Goal: Transaction & Acquisition: Purchase product/service

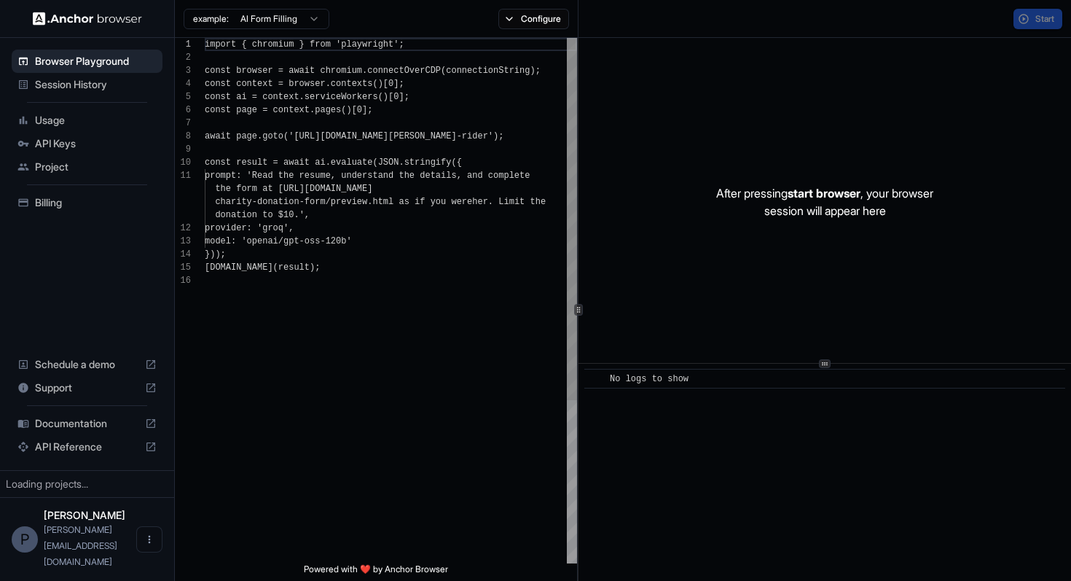
scroll to position [131, 0]
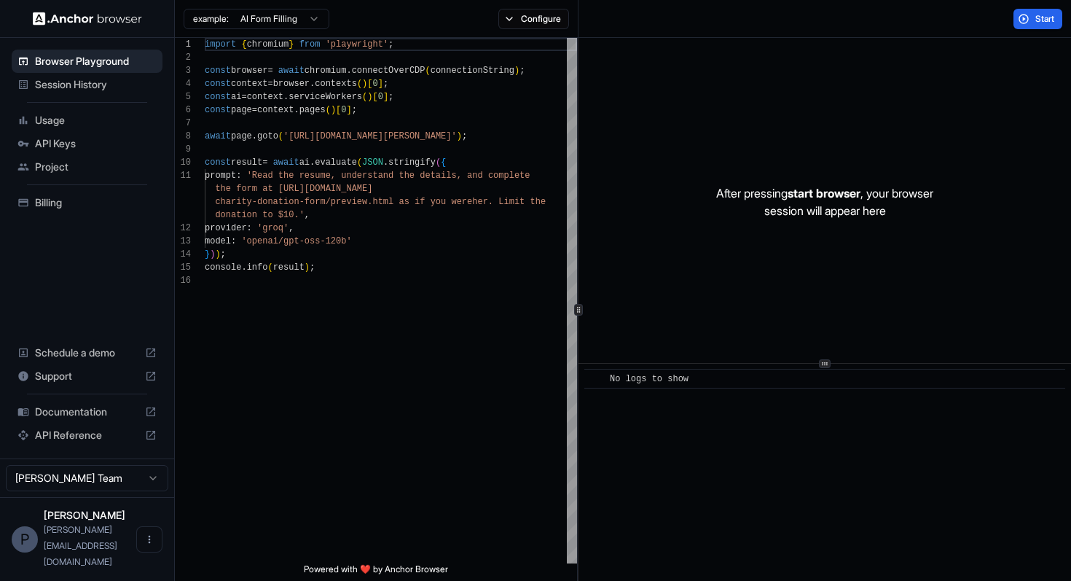
click at [88, 442] on span "API Reference" at bounding box center [87, 435] width 104 height 15
click at [28, 552] on div "P" at bounding box center [25, 539] width 26 height 26
click at [58, 149] on span "API Keys" at bounding box center [96, 143] width 122 height 15
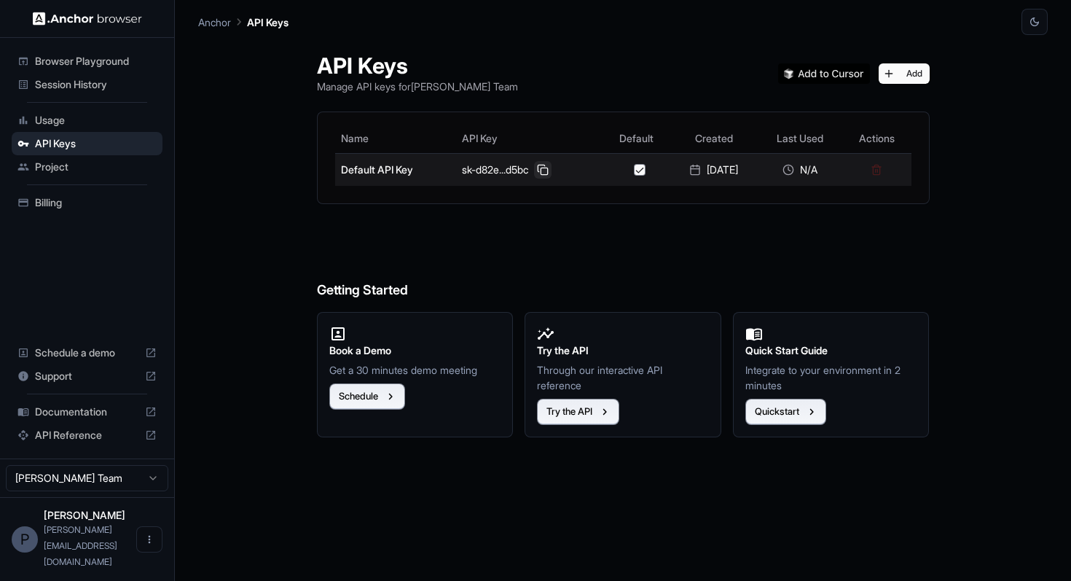
click at [536, 171] on button at bounding box center [542, 169] width 17 height 17
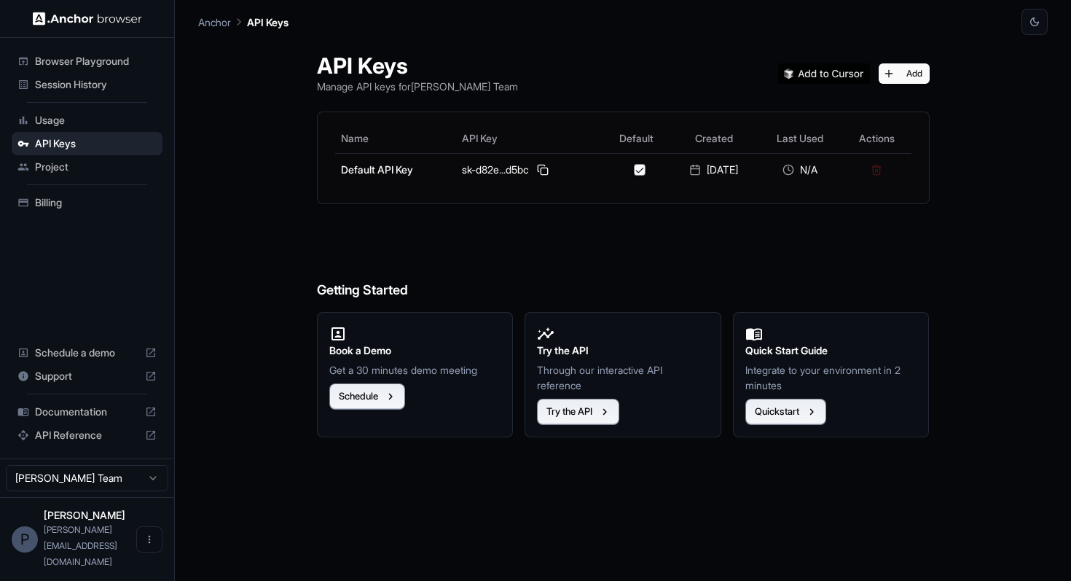
click at [122, 76] on div "Session History" at bounding box center [87, 84] width 151 height 23
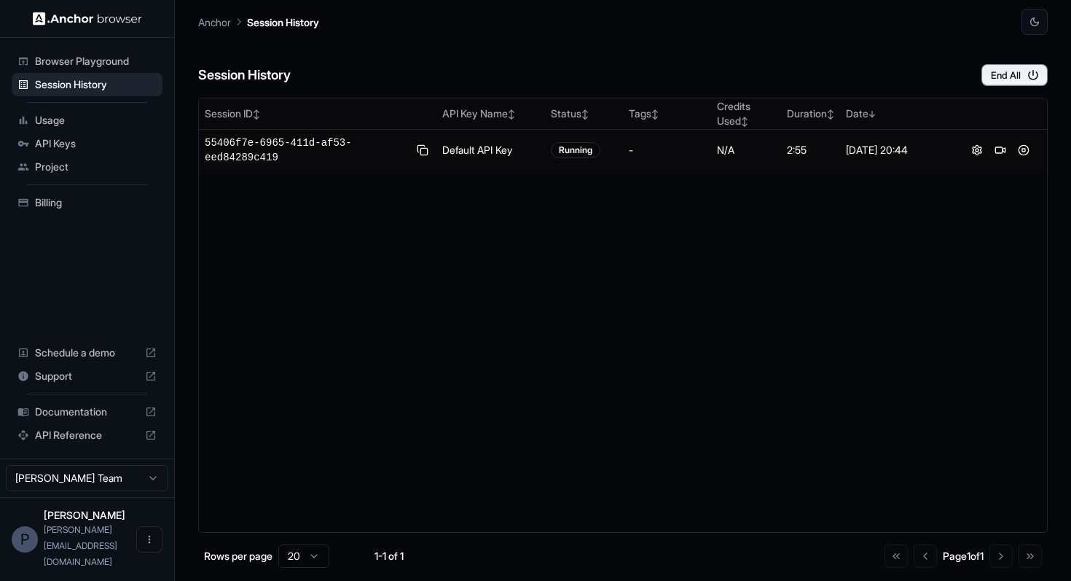
click at [103, 442] on span "API Reference" at bounding box center [87, 435] width 104 height 15
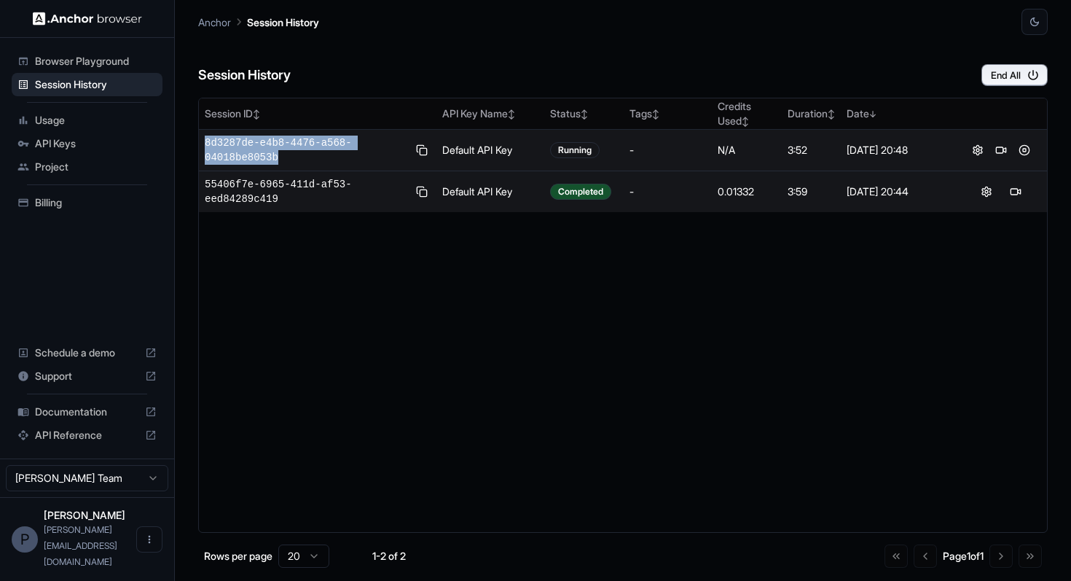
drag, startPoint x: 286, startPoint y: 160, endPoint x: 202, endPoint y: 142, distance: 85.8
click at [202, 142] on td "8d3287de-e4b8-4476-a568-04018be8053b" at bounding box center [318, 151] width 238 height 42
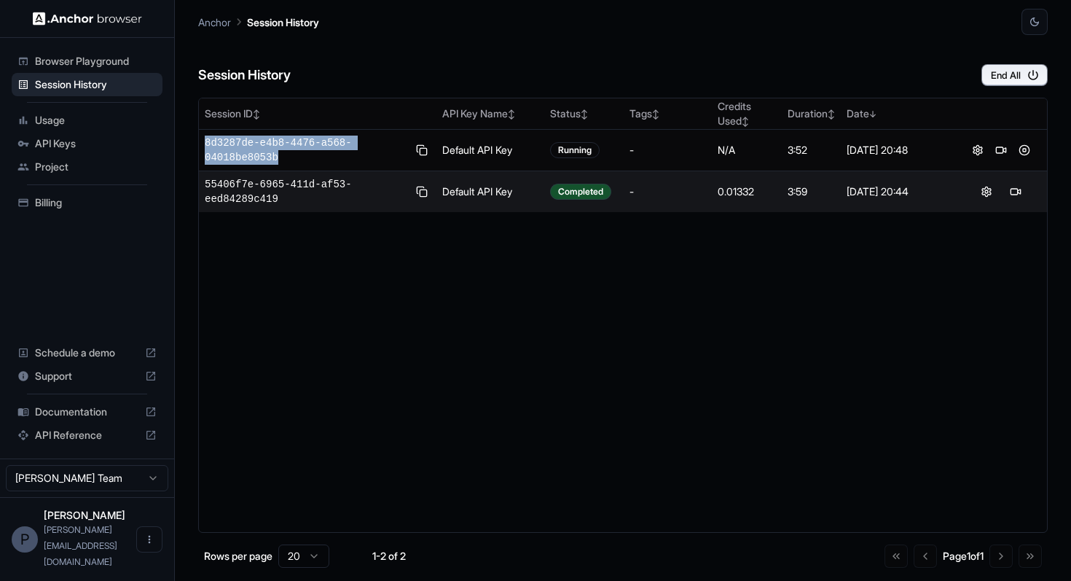
copy span "8d3287de-e4b8-4476-a568-04018be8053b"
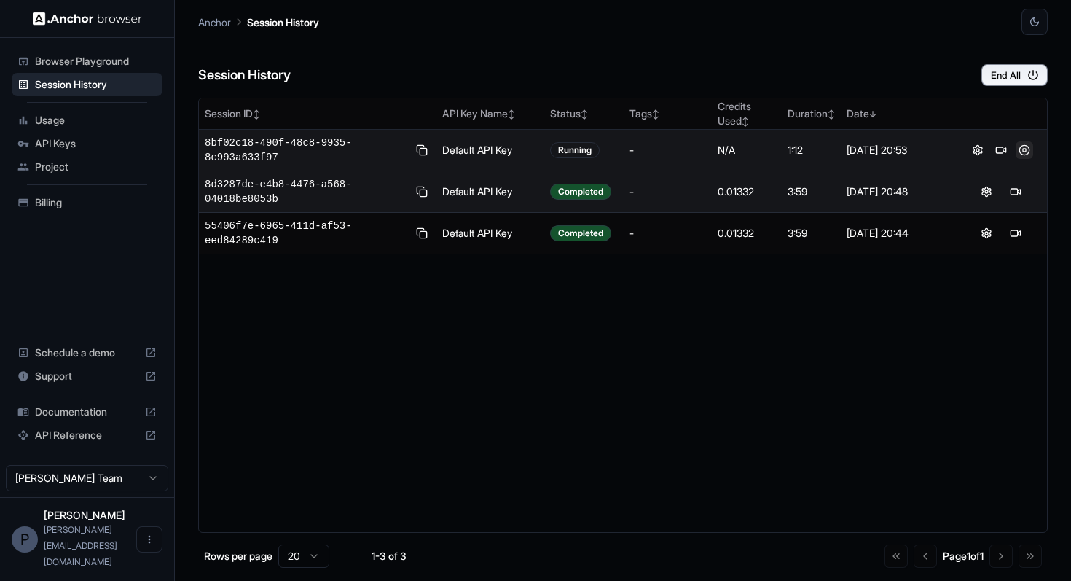
click at [1025, 144] on button at bounding box center [1024, 149] width 17 height 17
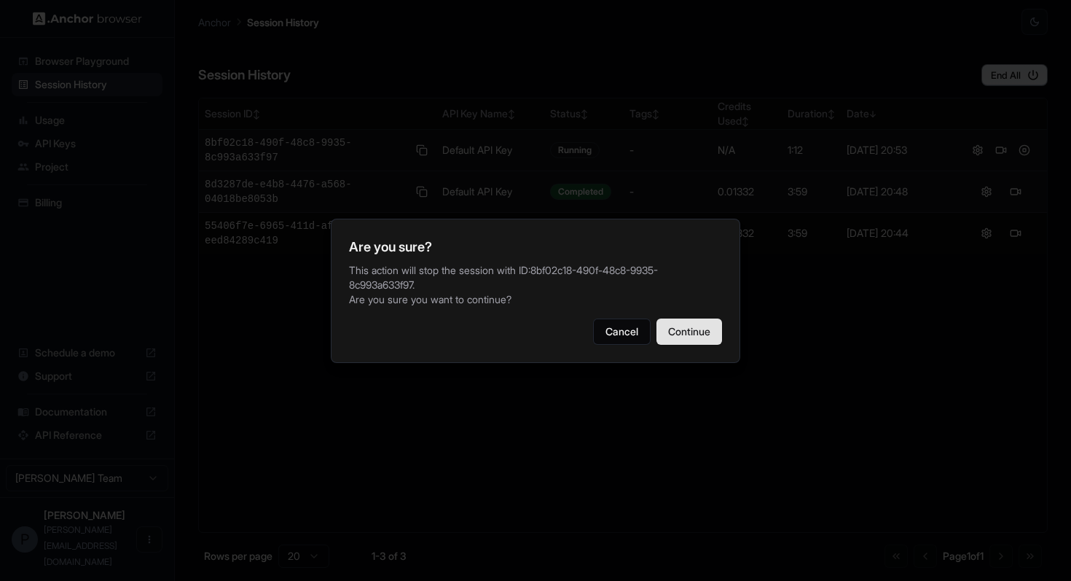
click at [682, 330] on button "Continue" at bounding box center [690, 331] width 66 height 26
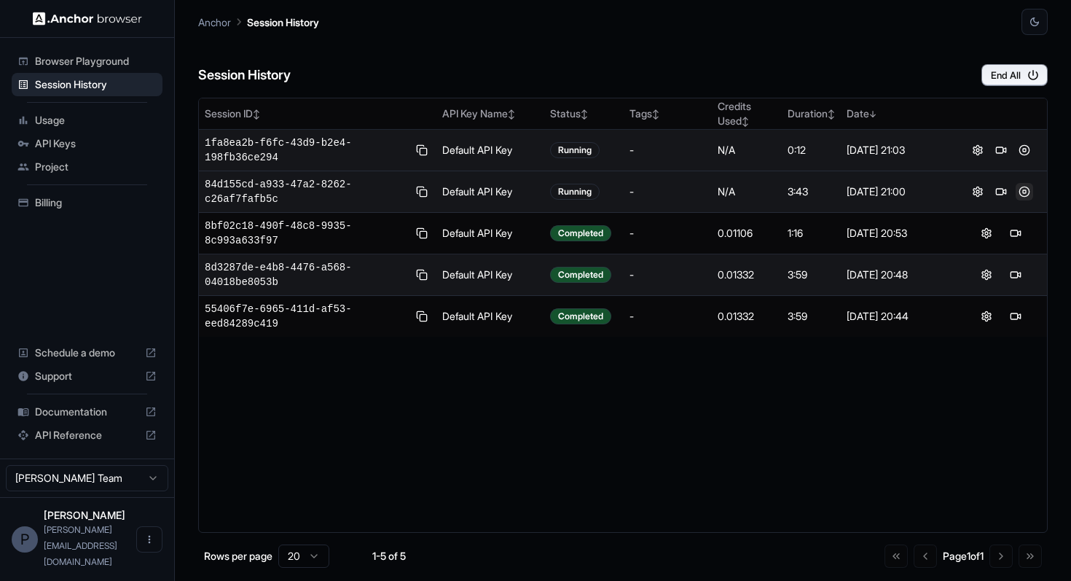
click at [1028, 189] on button at bounding box center [1024, 191] width 17 height 17
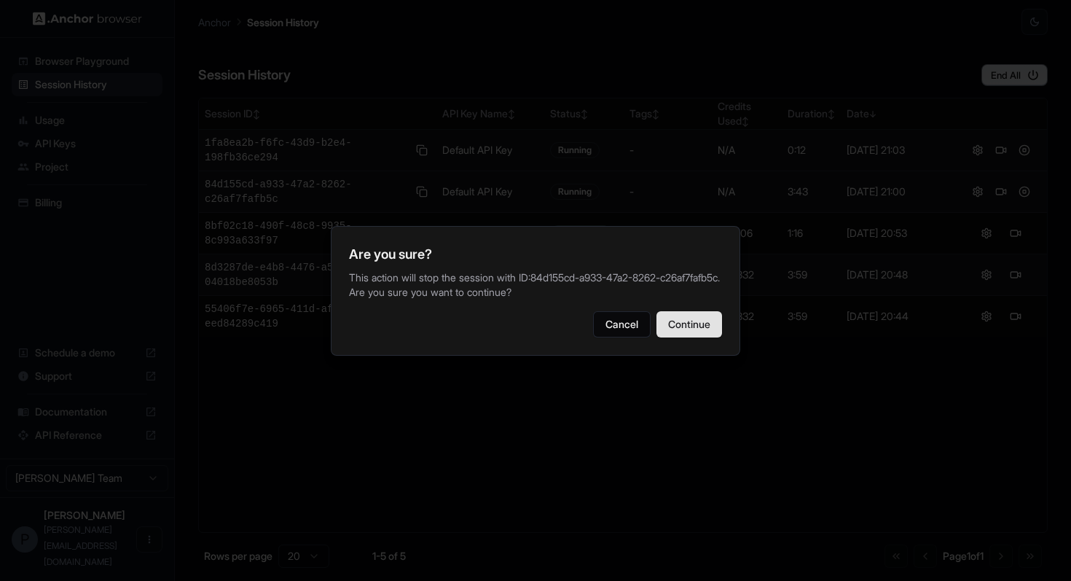
click at [692, 329] on button "Continue" at bounding box center [690, 324] width 66 height 26
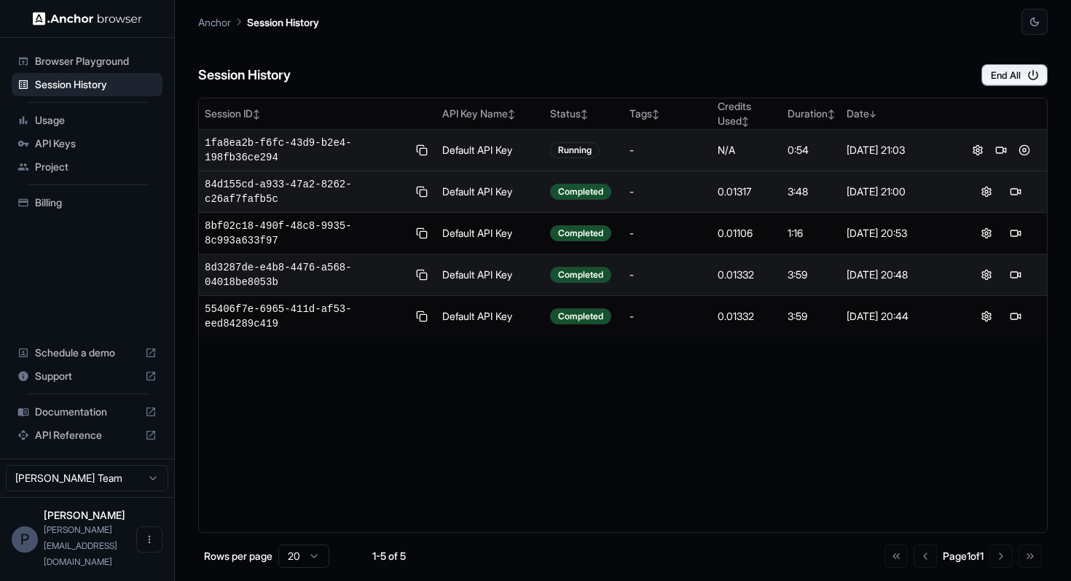
click at [66, 200] on span "Billing" at bounding box center [96, 202] width 122 height 15
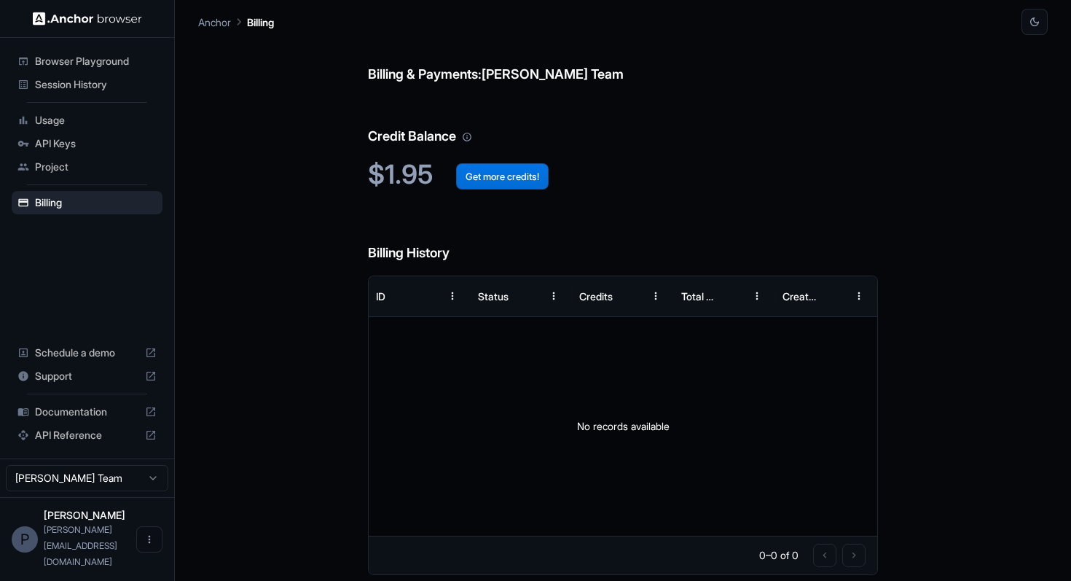
click at [472, 171] on button "Get more credits!" at bounding box center [502, 176] width 93 height 26
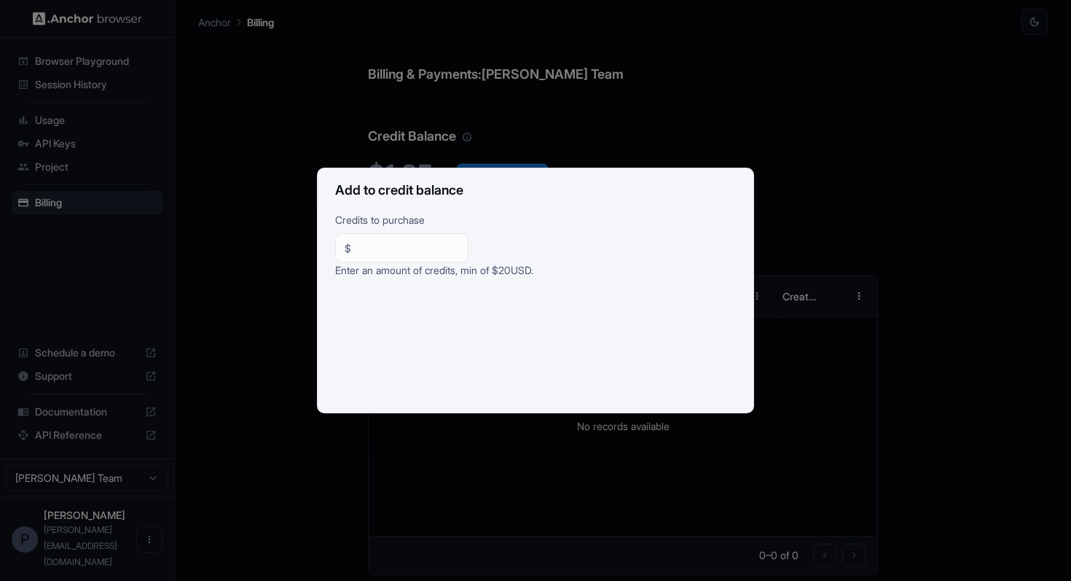
click at [262, 156] on div "Add to credit balance Credits to purchase $ ** ​ Enter an amount of credits, mi…" at bounding box center [535, 290] width 1071 height 581
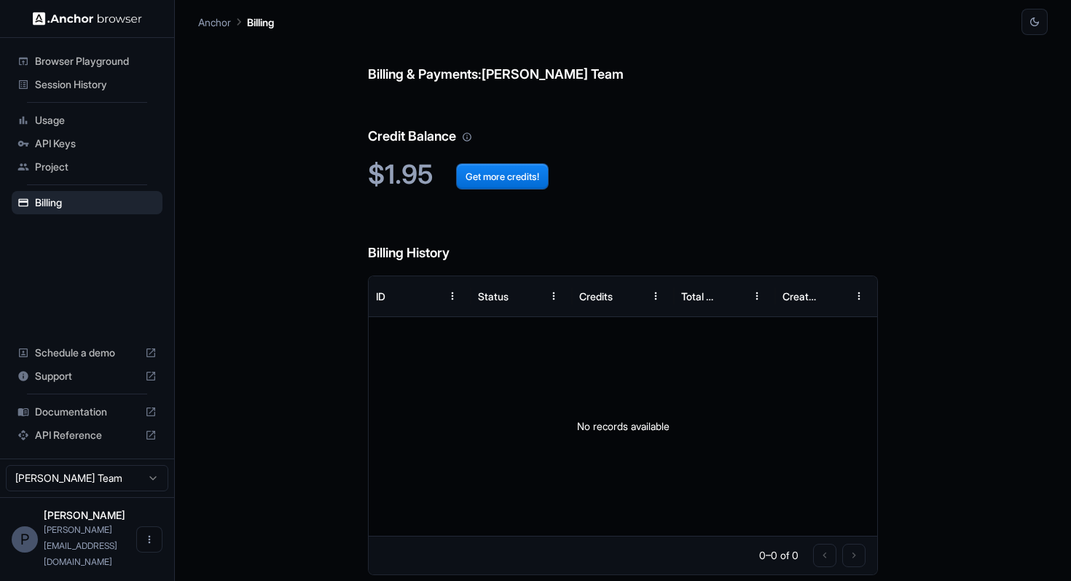
click at [802, 208] on div "Billing & Payments: Pedro Shin Team Credit Balance $1.95 Get more credits! Bill…" at bounding box center [623, 308] width 510 height 546
click at [308, 146] on div "Billing & Payments: Pedro Shin Team Credit Balance $1.95 Get more credits! Bill…" at bounding box center [623, 308] width 850 height 546
click at [74, 83] on span "Session History" at bounding box center [96, 84] width 122 height 15
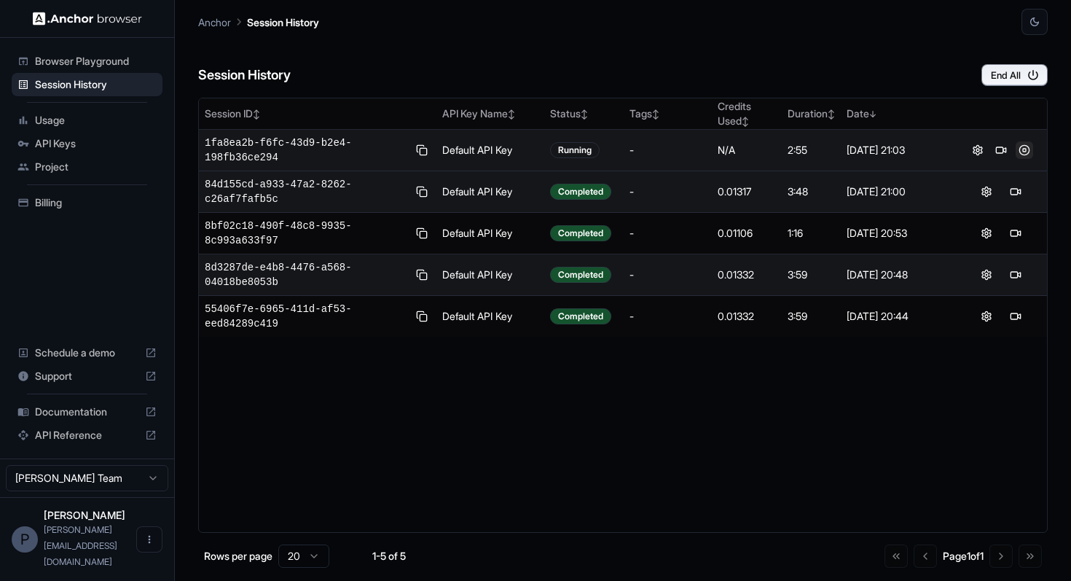
click at [1023, 146] on button at bounding box center [1024, 149] width 17 height 17
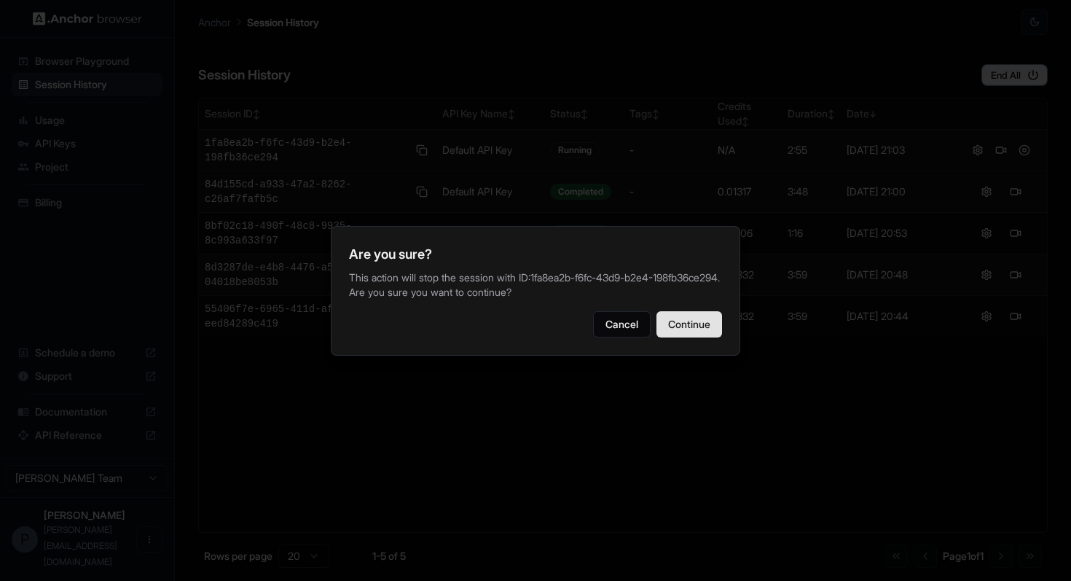
click at [694, 325] on button "Continue" at bounding box center [690, 324] width 66 height 26
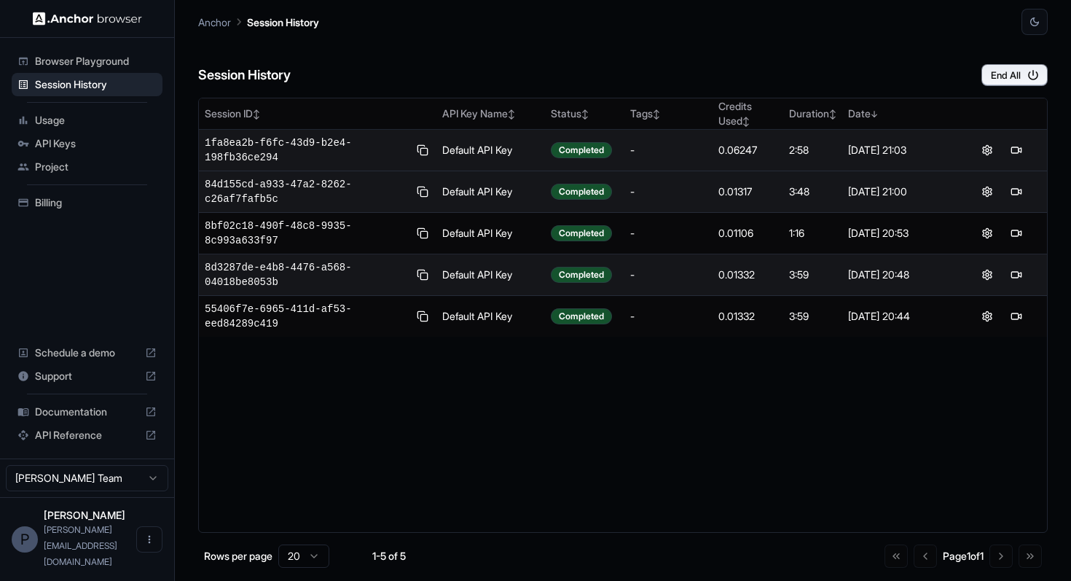
click at [44, 198] on span "Billing" at bounding box center [96, 202] width 122 height 15
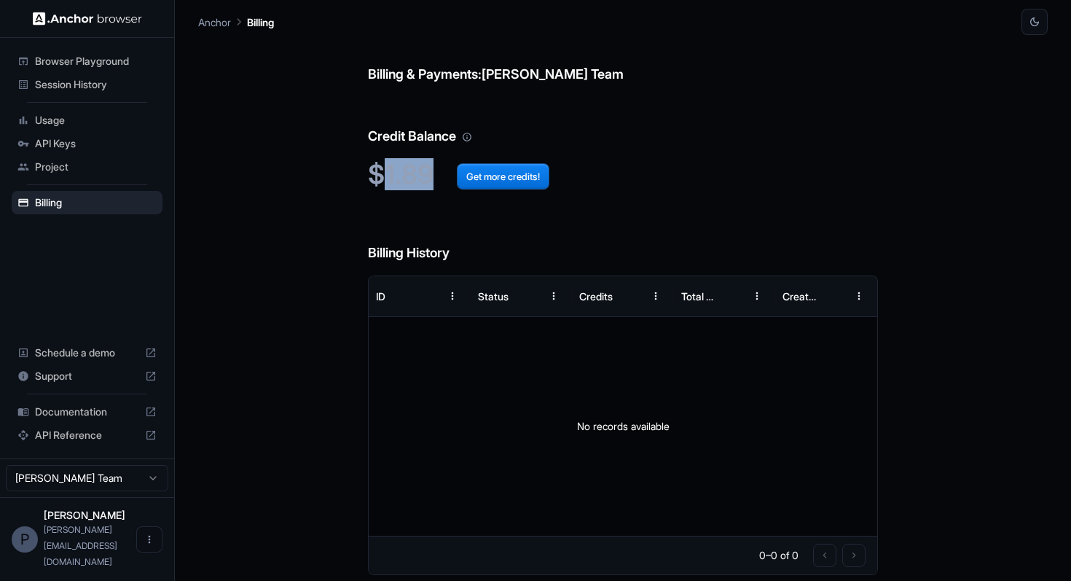
drag, startPoint x: 377, startPoint y: 170, endPoint x: 429, endPoint y: 171, distance: 52.5
click at [429, 171] on h2 "$1.89 Get more credits!" at bounding box center [623, 174] width 510 height 31
click at [593, 139] on h6 "Credit Balance" at bounding box center [623, 122] width 510 height 50
